Goal: Information Seeking & Learning: Check status

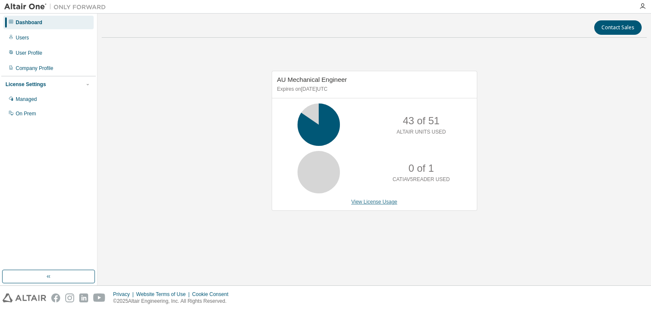
click at [358, 204] on link "View License Usage" at bounding box center [374, 202] width 46 height 6
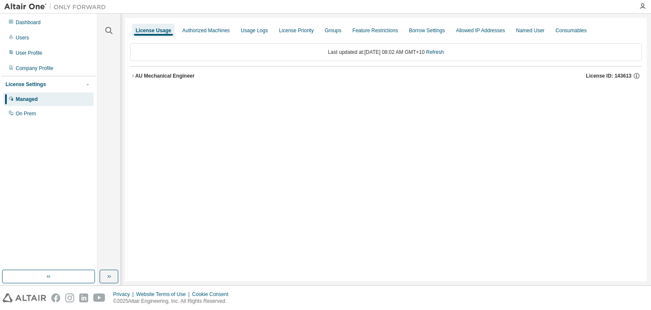
click at [134, 78] on icon "button" at bounding box center [132, 75] width 5 height 5
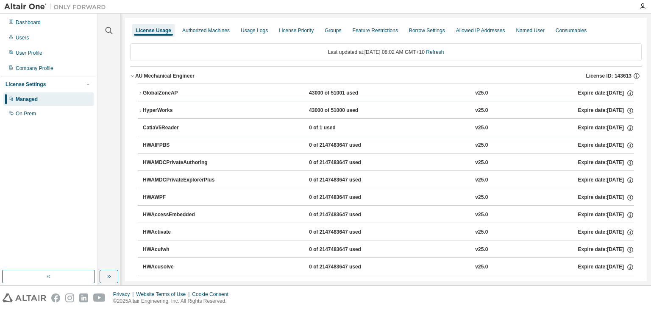
click at [144, 92] on div "GlobalZoneAP" at bounding box center [181, 93] width 76 height 8
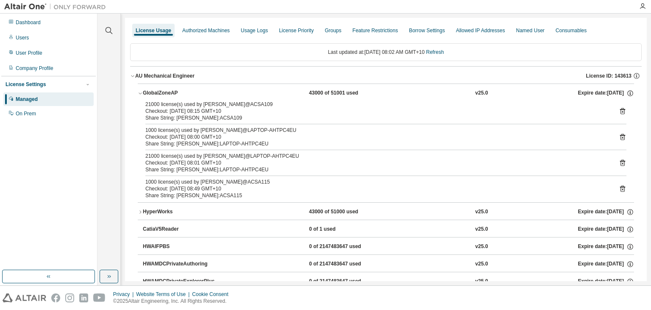
click at [222, 123] on div "21000 license(s) used by [PERSON_NAME]@ACSA109 Checkout: [DATE] 08:15 GMT+10 Sh…" at bounding box center [386, 151] width 496 height 101
click at [622, 114] on icon at bounding box center [623, 111] width 8 height 8
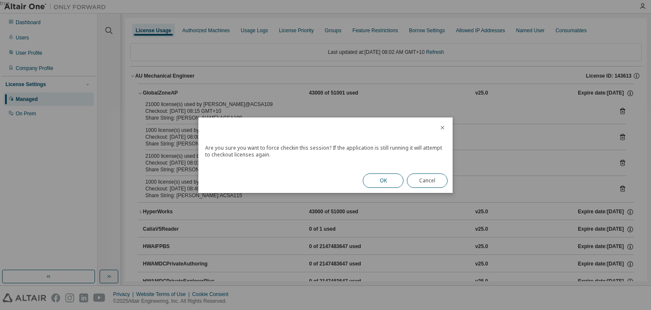
click at [394, 185] on button "OK" at bounding box center [383, 180] width 41 height 14
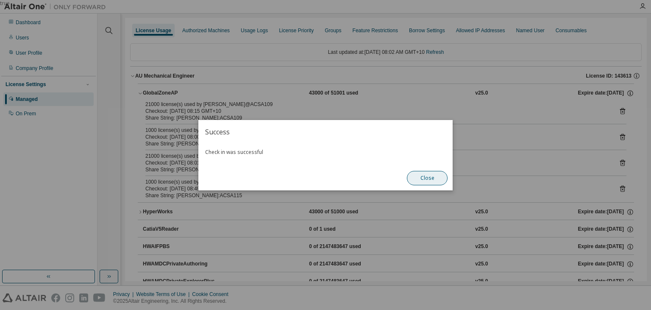
click at [438, 178] on button "Close" at bounding box center [427, 178] width 41 height 14
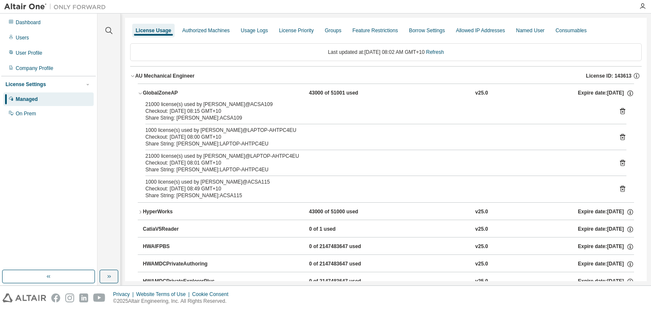
click at [141, 94] on icon "button" at bounding box center [140, 93] width 5 height 5
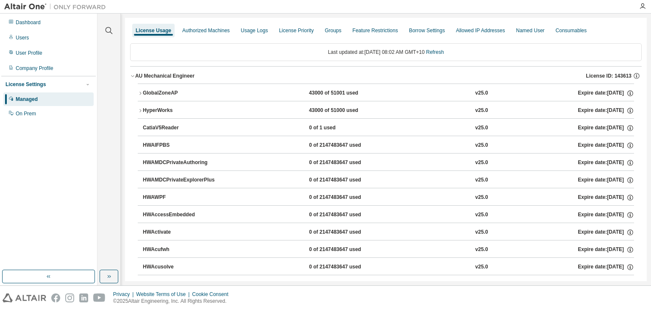
click at [140, 94] on icon "button" at bounding box center [140, 93] width 5 height 5
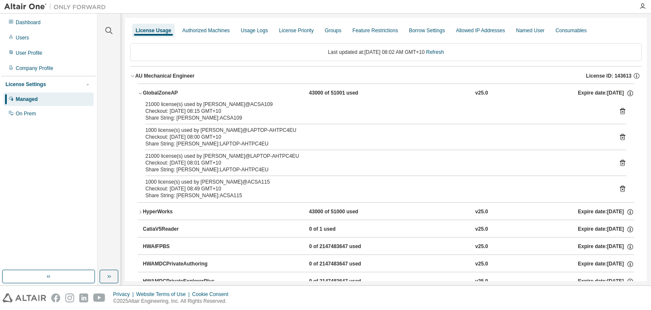
click at [191, 104] on div "21000 license(s) used by [PERSON_NAME]@ACSA109" at bounding box center [375, 104] width 461 height 7
click at [199, 208] on div "HyperWorks" at bounding box center [181, 212] width 76 height 8
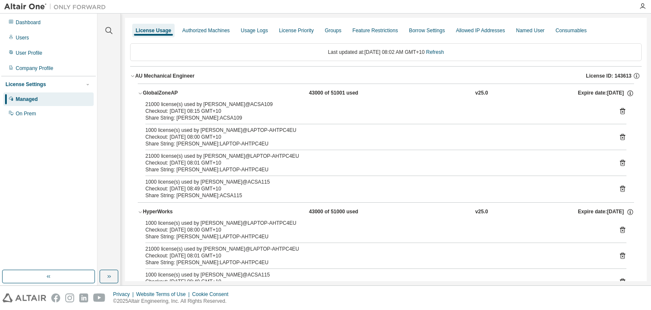
click at [199, 208] on div "HyperWorks" at bounding box center [181, 212] width 76 height 8
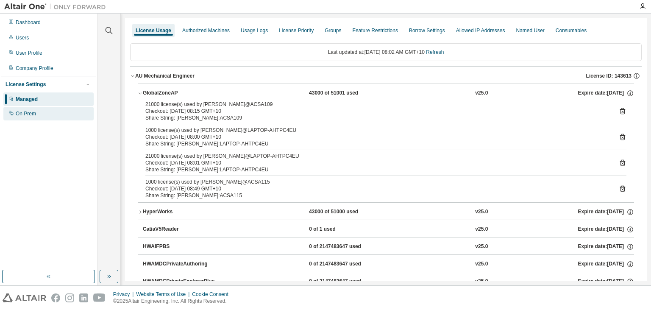
click at [47, 118] on div "On Prem" at bounding box center [48, 114] width 90 height 14
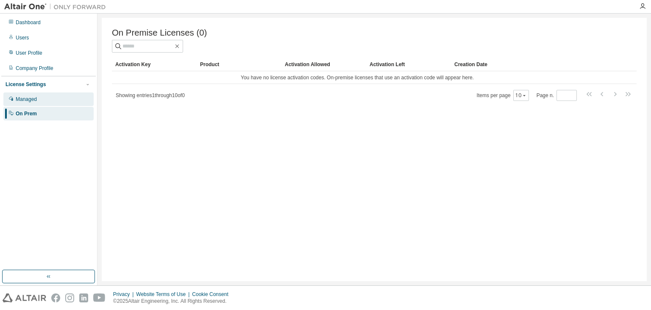
click at [47, 106] on div "Managed" at bounding box center [48, 99] width 90 height 14
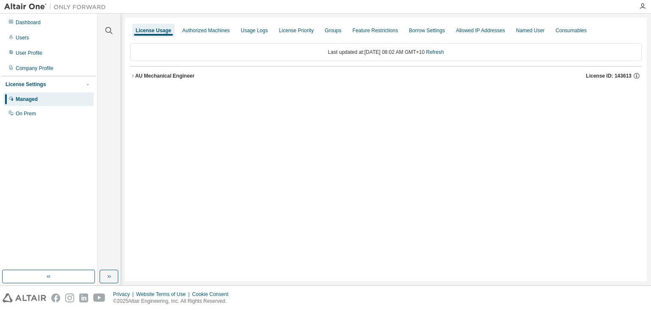
click at [175, 73] on div "AU Mechanical Engineer" at bounding box center [164, 75] width 59 height 7
